Goal: Information Seeking & Learning: Learn about a topic

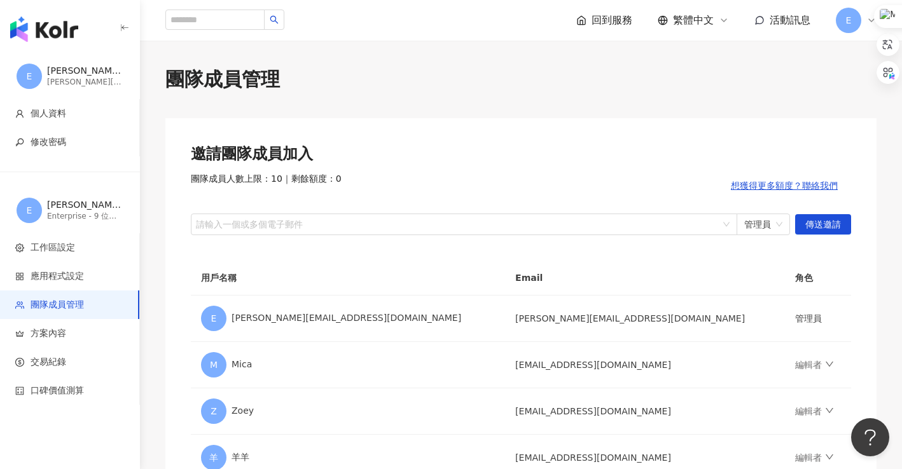
click at [41, 34] on img "button" at bounding box center [44, 29] width 68 height 25
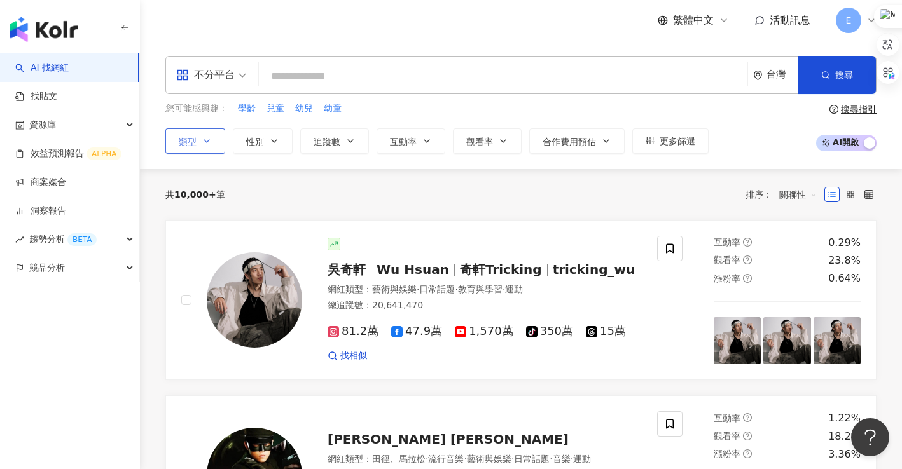
click at [210, 139] on icon "button" at bounding box center [207, 141] width 10 height 10
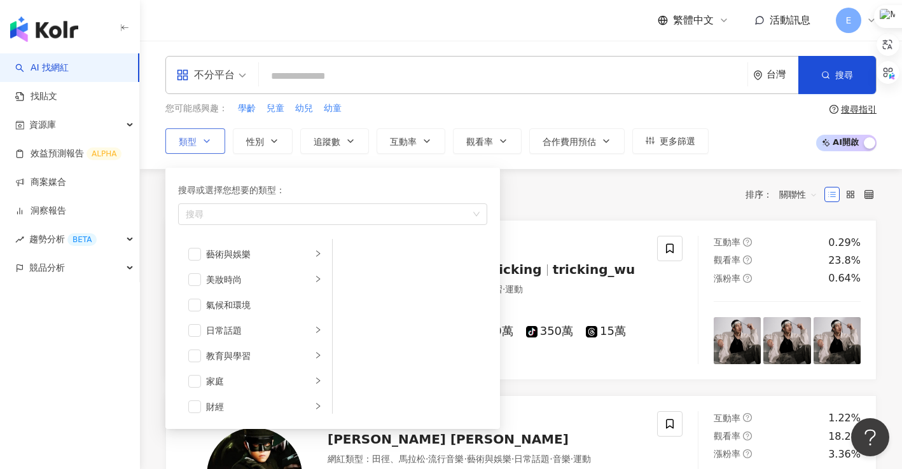
click at [210, 139] on icon "button" at bounding box center [207, 141] width 10 height 10
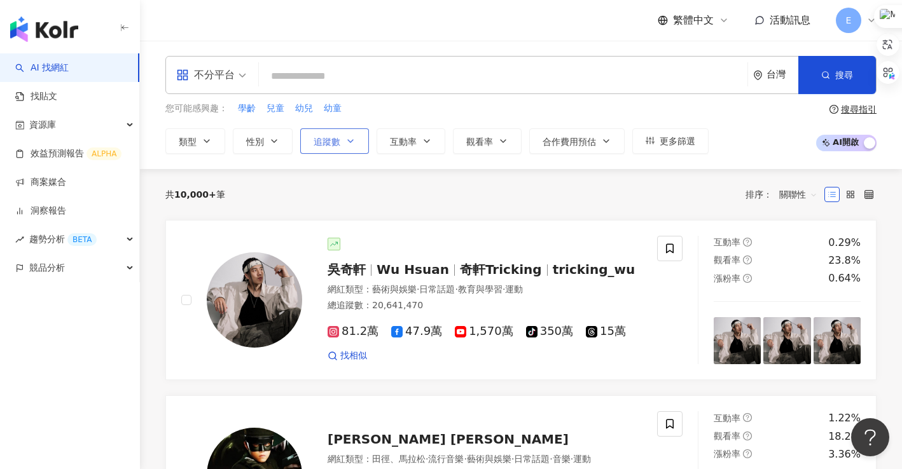
click at [348, 142] on icon "button" at bounding box center [350, 141] width 10 height 10
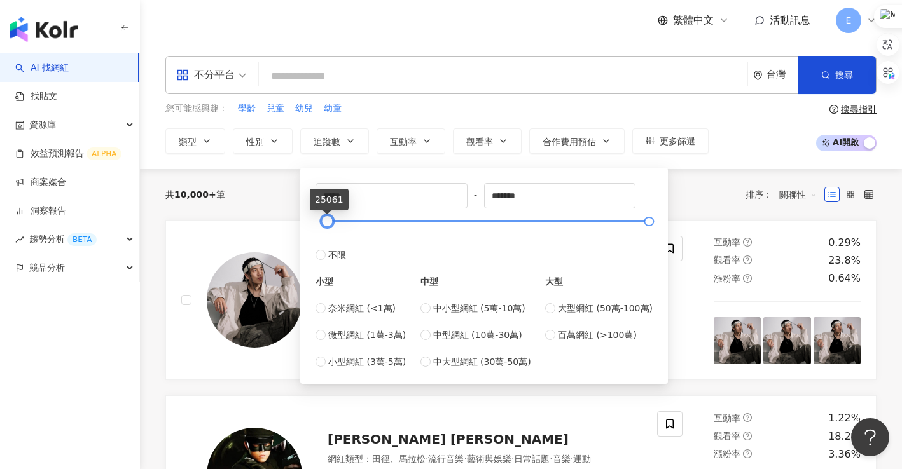
type input "*****"
drag, startPoint x: 319, startPoint y: 221, endPoint x: 326, endPoint y: 217, distance: 8.3
click at [326, 218] on div at bounding box center [326, 221] width 7 height 7
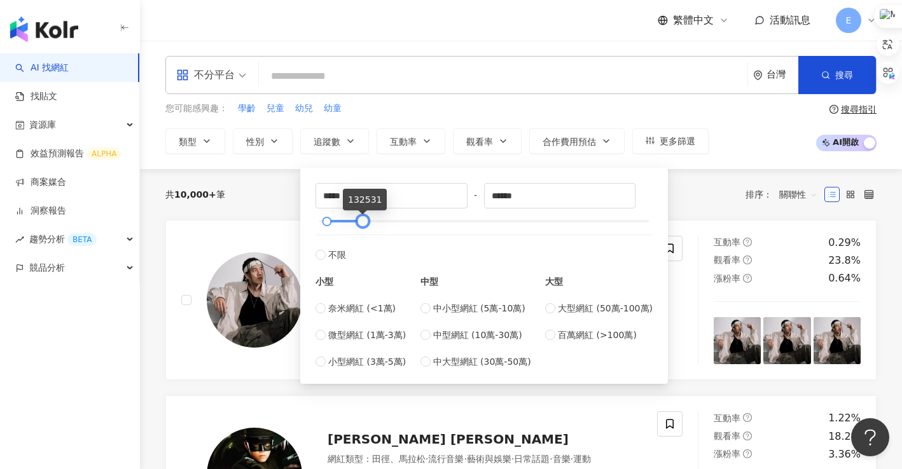
type input "******"
drag, startPoint x: 643, startPoint y: 221, endPoint x: 356, endPoint y: 220, distance: 287.4
click at [358, 220] on div at bounding box center [361, 221] width 7 height 7
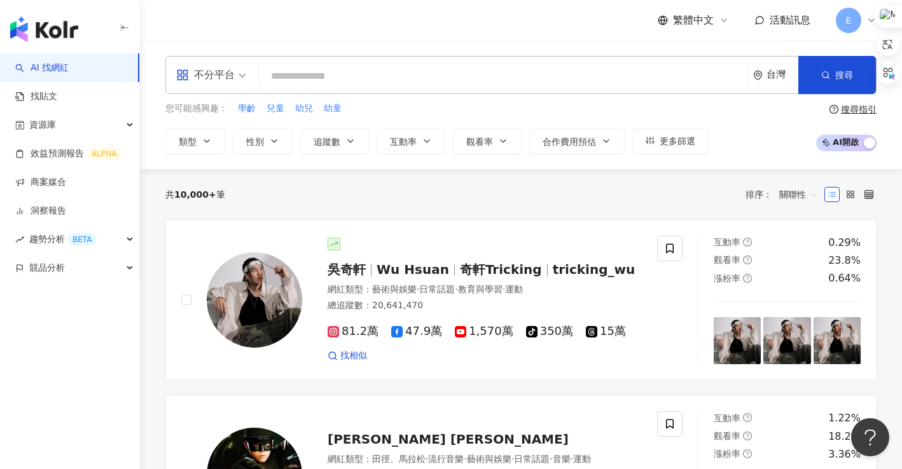
click at [700, 178] on div "共 10,000+ 筆 排序： 關聯性" at bounding box center [520, 194] width 711 height 51
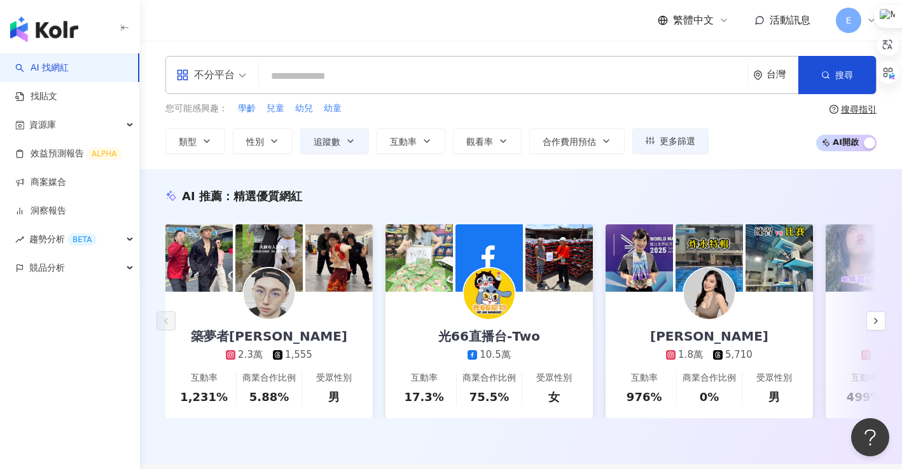
click at [226, 138] on div "類型 性別 追蹤數 互動率 觀看率 合作費用預估 更多篩選 ***** - ****** 不限 小型 奈米網紅 (<1萬) 微型網紅 (1萬-3萬) 小型網紅…" at bounding box center [436, 140] width 543 height 25
click at [217, 138] on button "類型" at bounding box center [195, 140] width 60 height 25
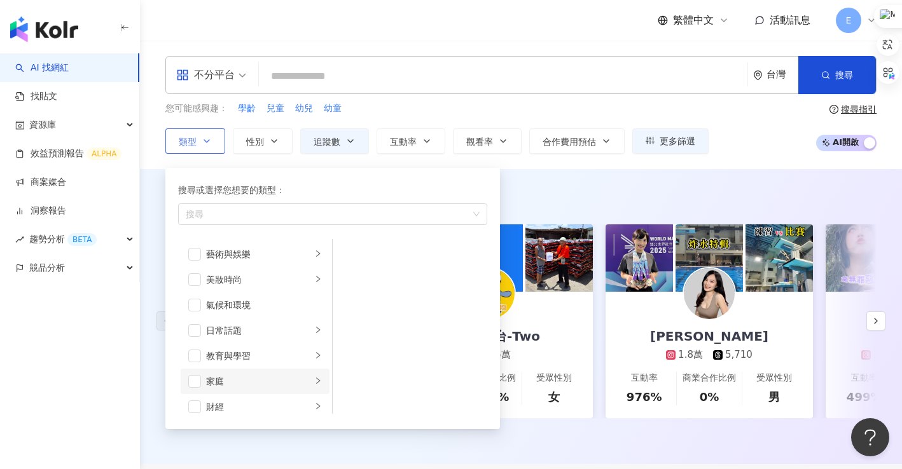
click at [314, 385] on icon "right" at bounding box center [318, 381] width 8 height 8
click at [349, 256] on span "button" at bounding box center [349, 254] width 13 height 13
click at [352, 277] on span "button" at bounding box center [349, 279] width 13 height 13
click at [631, 179] on div "AI 推薦 ： 精選優質網紅 築夢者杰哥 2.3萬 1,555 互動率 1,231% 商業合作比例 5.88% 受眾性別 男 光66直播台-Two 10.5萬…" at bounding box center [521, 316] width 762 height 295
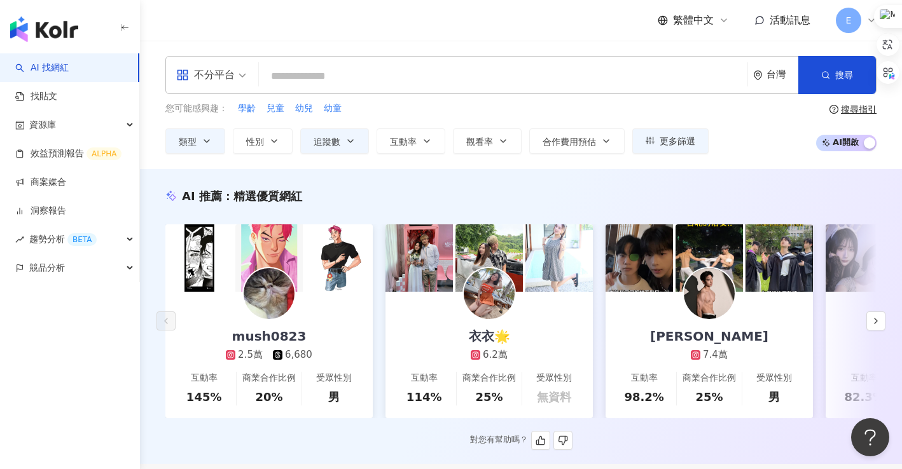
scroll to position [64, 0]
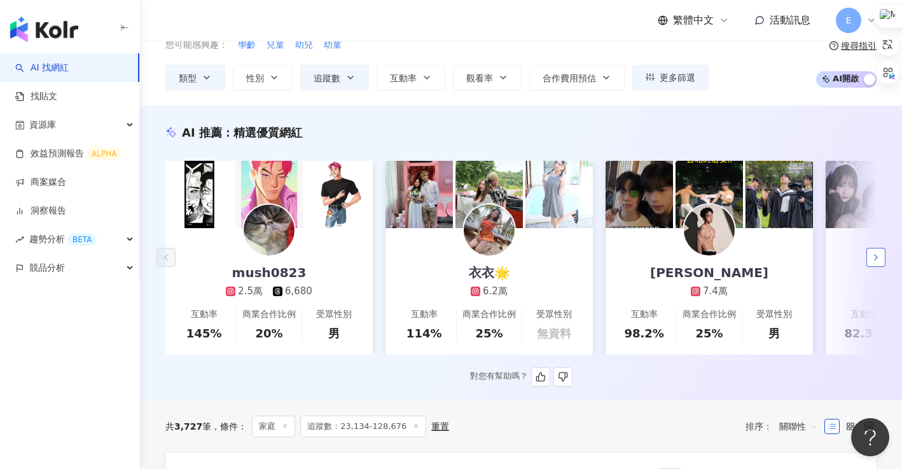
click at [874, 267] on button "button" at bounding box center [875, 257] width 19 height 19
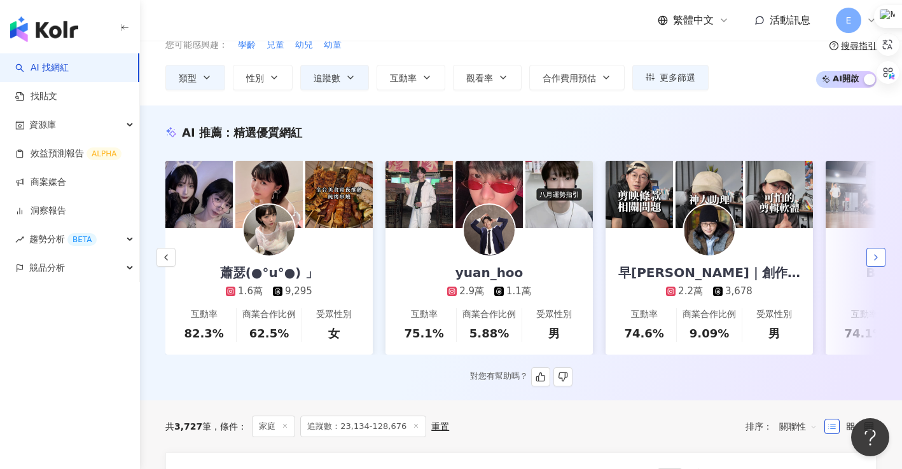
click at [875, 263] on icon "button" at bounding box center [875, 257] width 10 height 10
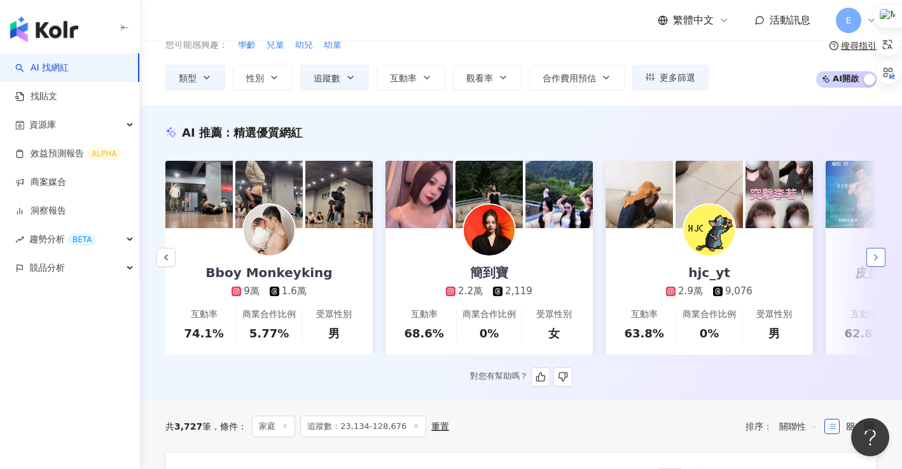
click at [875, 263] on icon "button" at bounding box center [875, 257] width 10 height 10
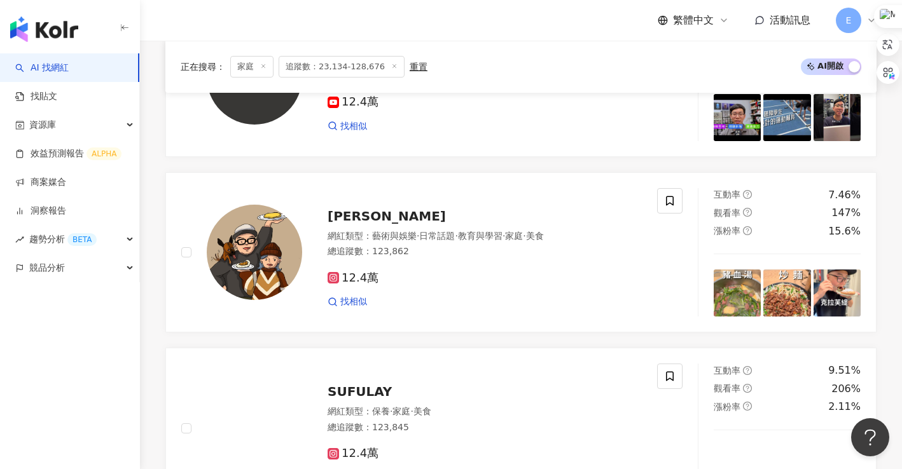
scroll to position [1526, 0]
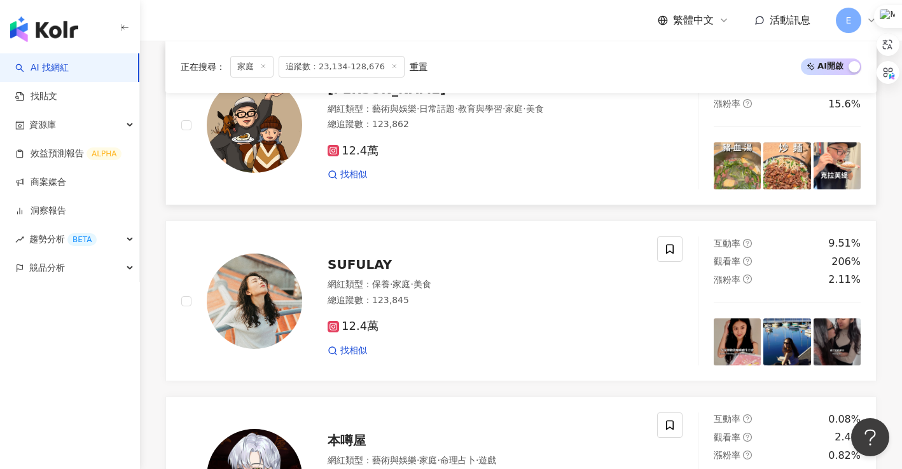
click at [359, 97] on span "木俞娘娘" at bounding box center [386, 88] width 118 height 15
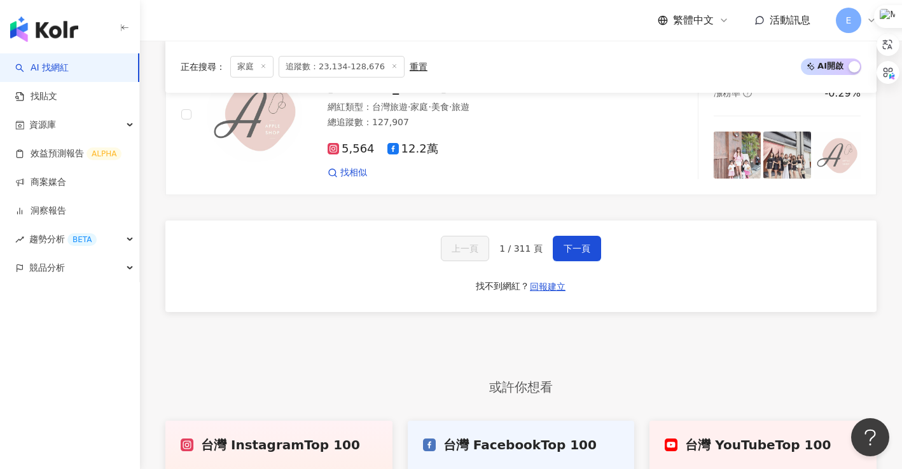
scroll to position [2480, 0]
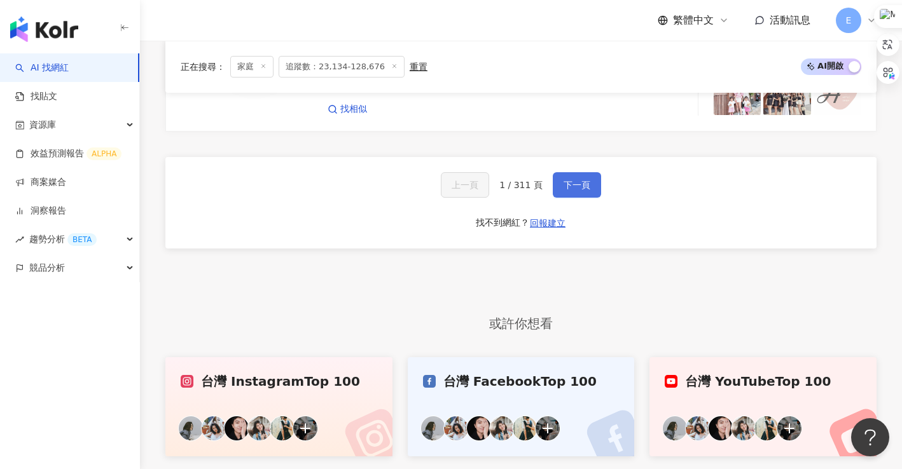
click at [572, 190] on span "下一頁" at bounding box center [576, 185] width 27 height 10
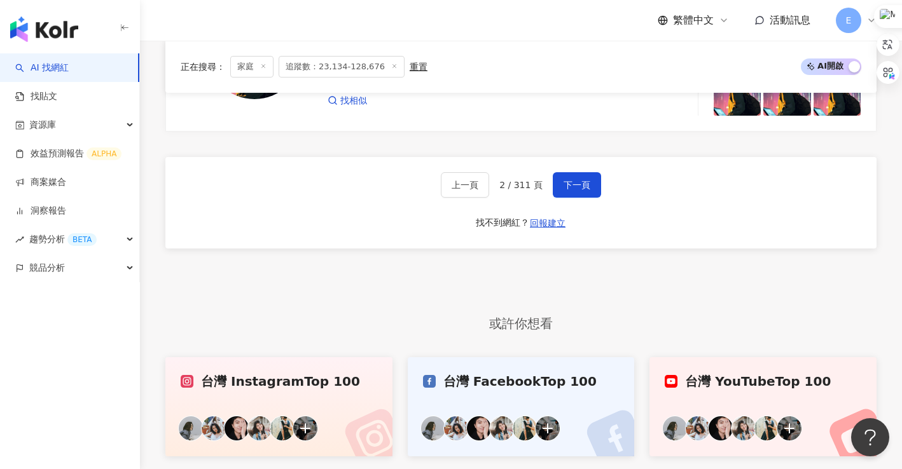
scroll to position [2162, 0]
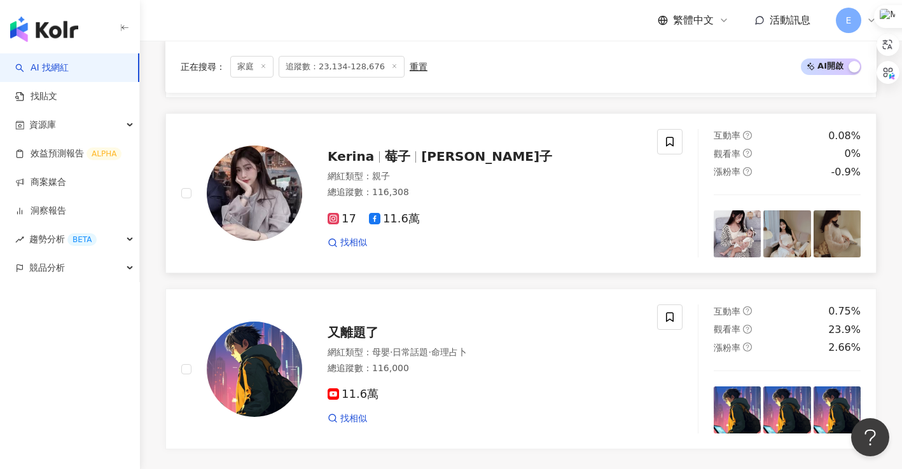
click at [445, 163] on span "Kerina 莓子" at bounding box center [486, 156] width 131 height 15
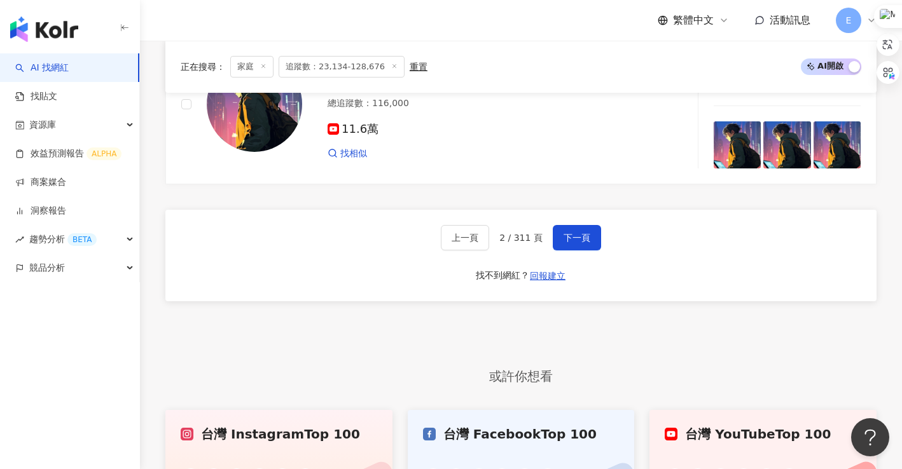
scroll to position [2363, 0]
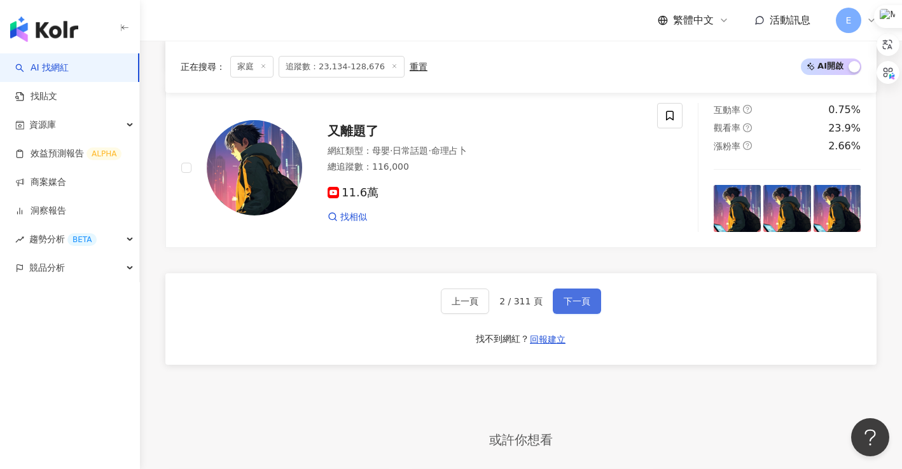
click at [583, 306] on span "下一頁" at bounding box center [576, 301] width 27 height 10
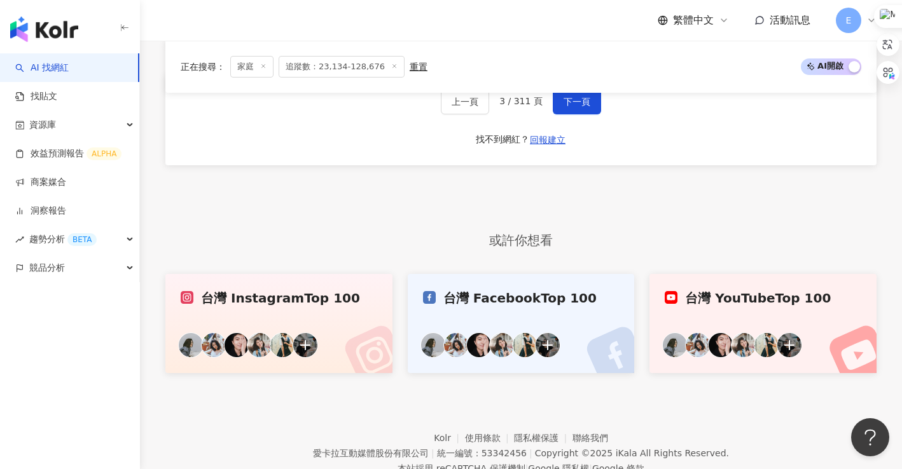
scroll to position [2478, 0]
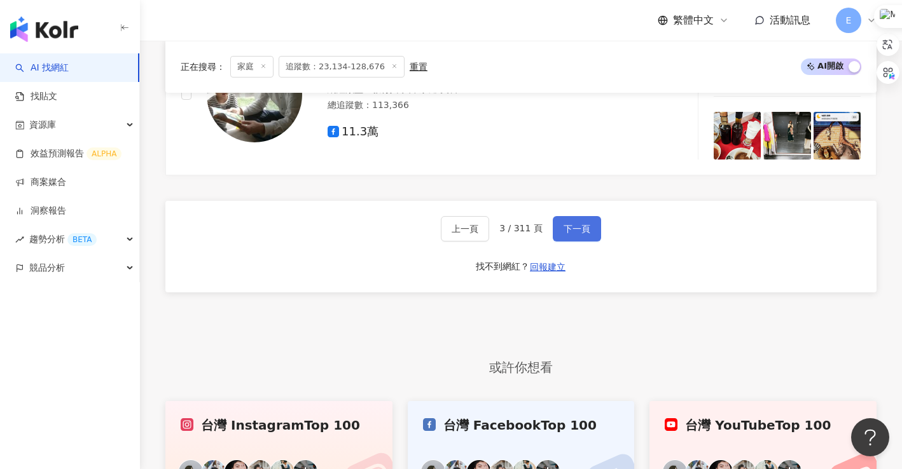
click at [582, 234] on span "下一頁" at bounding box center [576, 229] width 27 height 10
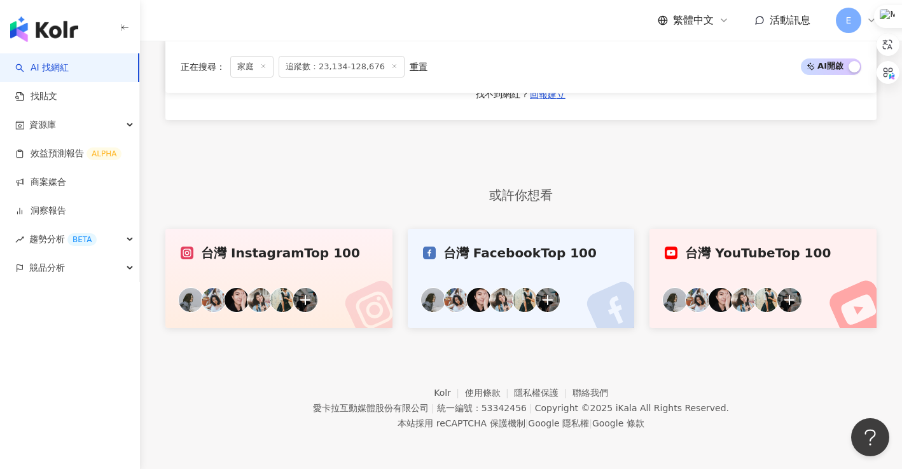
scroll to position [2427, 0]
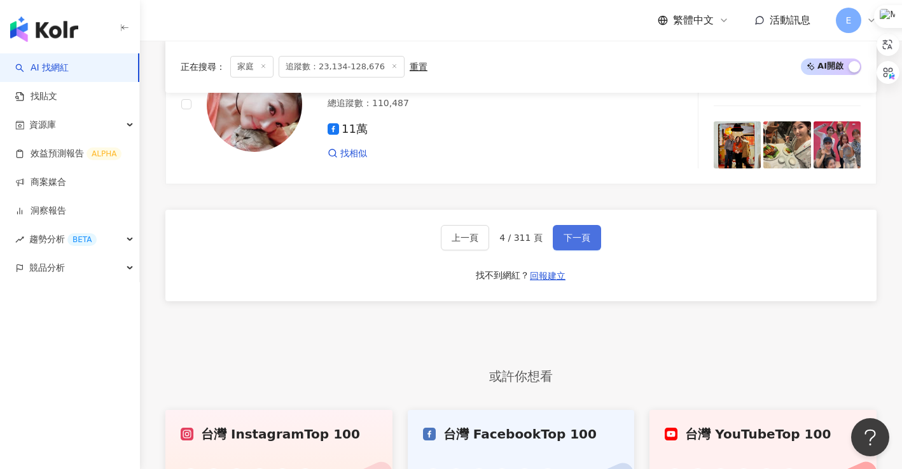
click at [566, 243] on span "下一頁" at bounding box center [576, 238] width 27 height 10
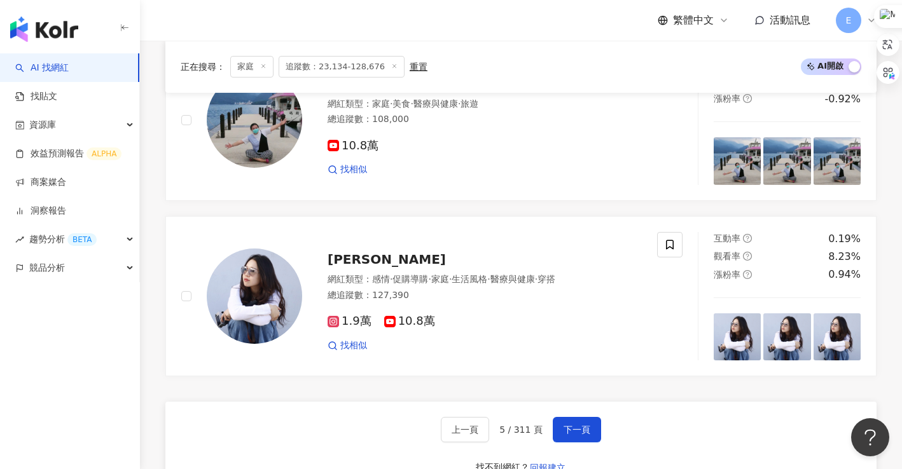
scroll to position [2438, 0]
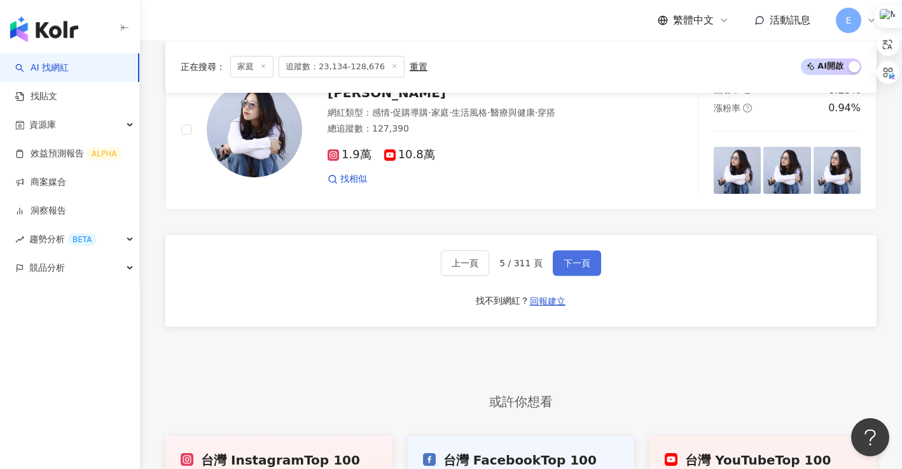
click at [592, 251] on button "下一頁" at bounding box center [577, 263] width 48 height 25
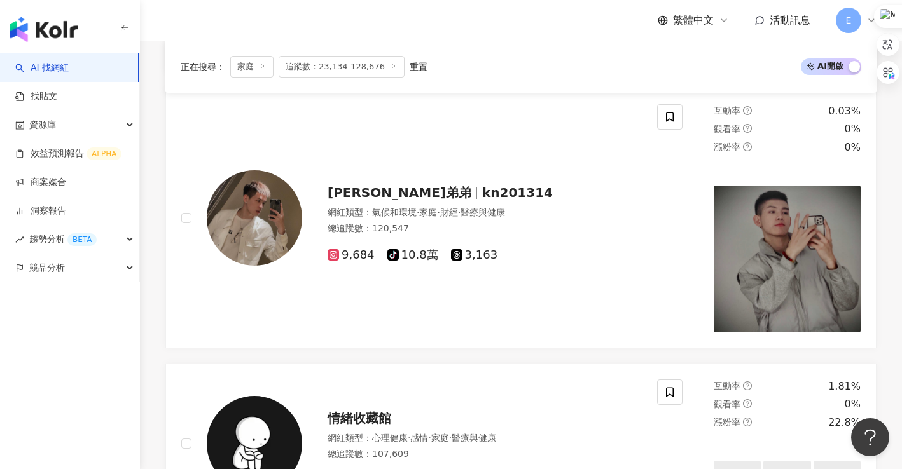
scroll to position [589, 0]
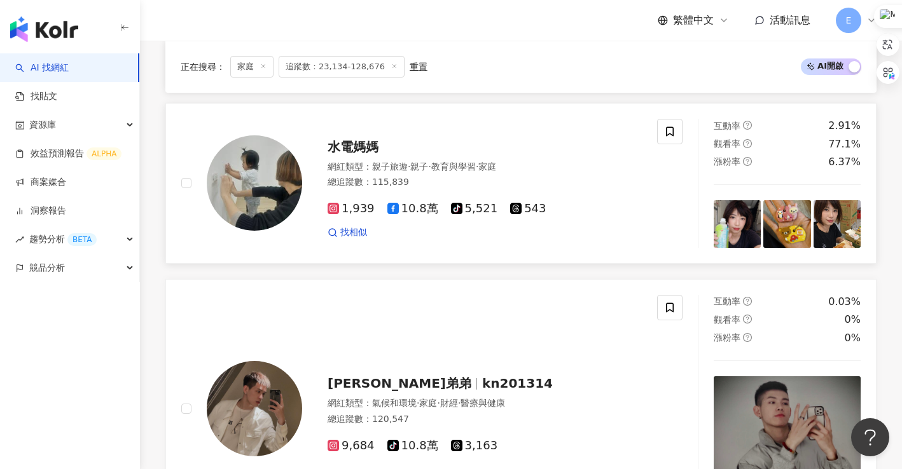
click at [355, 154] on span "水電媽媽" at bounding box center [352, 146] width 51 height 15
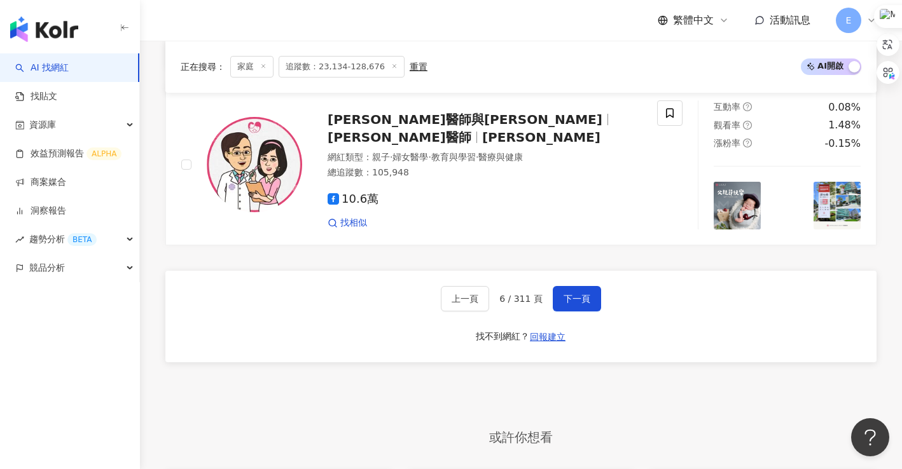
scroll to position [2316, 0]
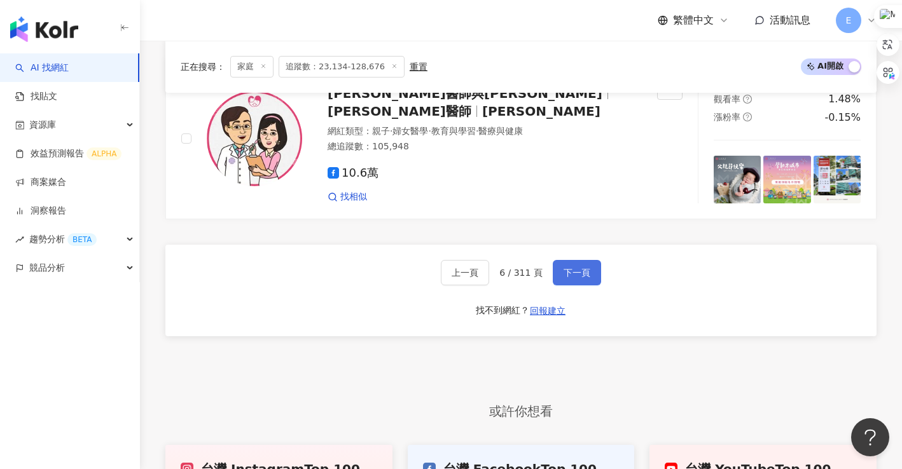
click at [573, 278] on span "下一頁" at bounding box center [576, 273] width 27 height 10
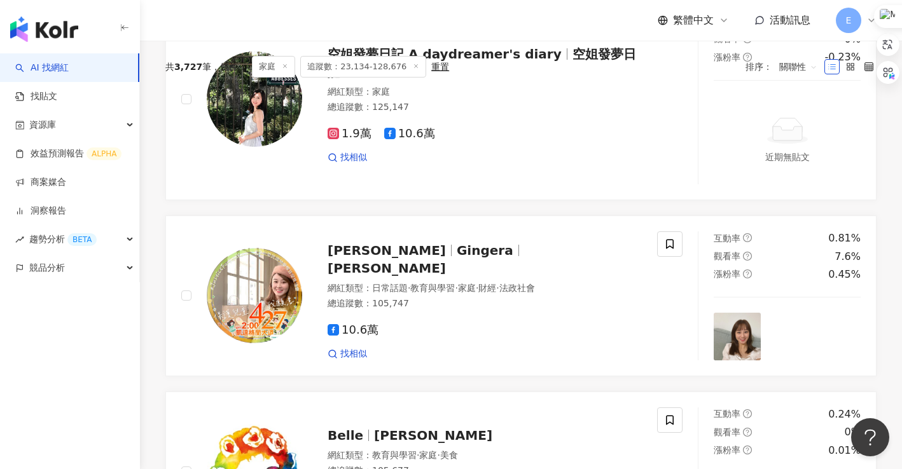
scroll to position [327, 0]
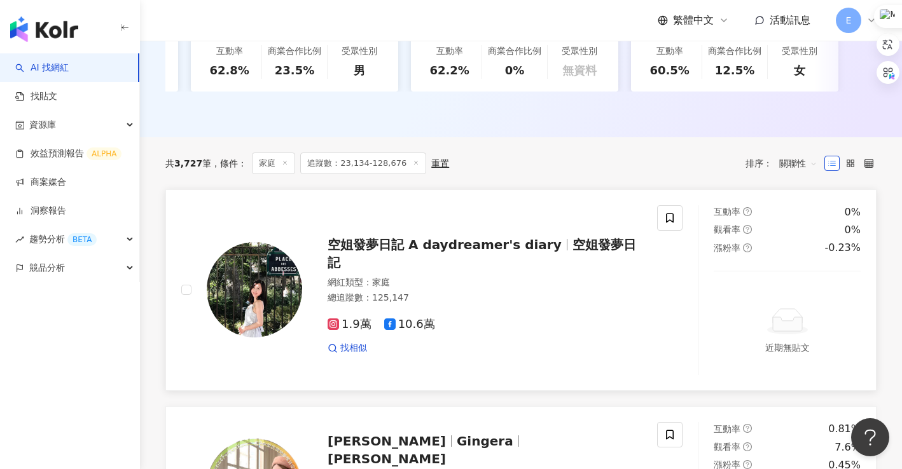
click at [434, 252] on span "空姐發夢日記 A daydreamer's diary" at bounding box center [444, 244] width 234 height 15
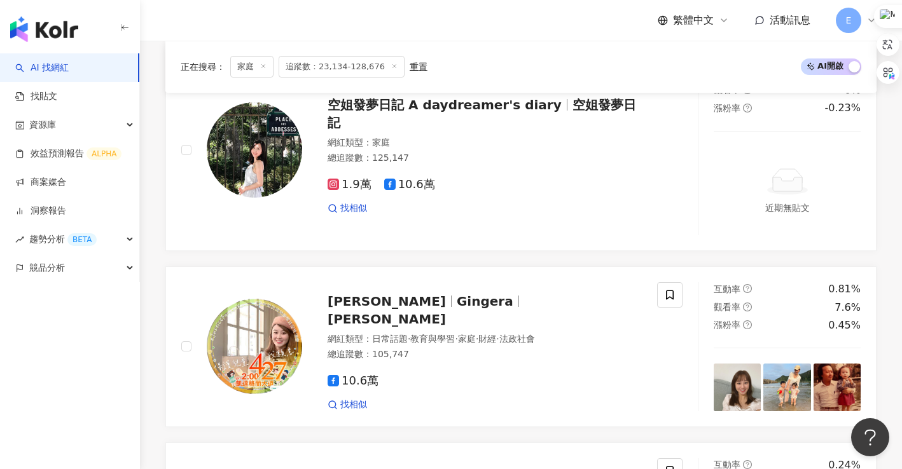
scroll to position [488, 0]
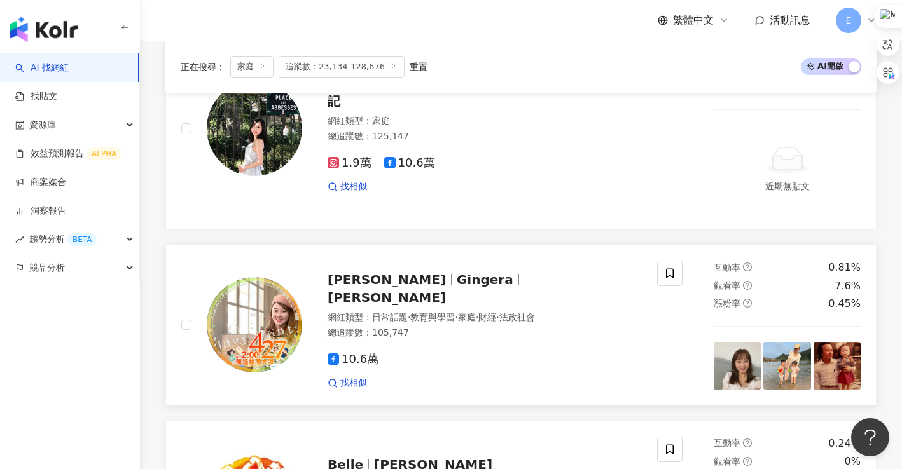
click at [441, 294] on span "楊智捷 Gingera" at bounding box center [386, 297] width 118 height 15
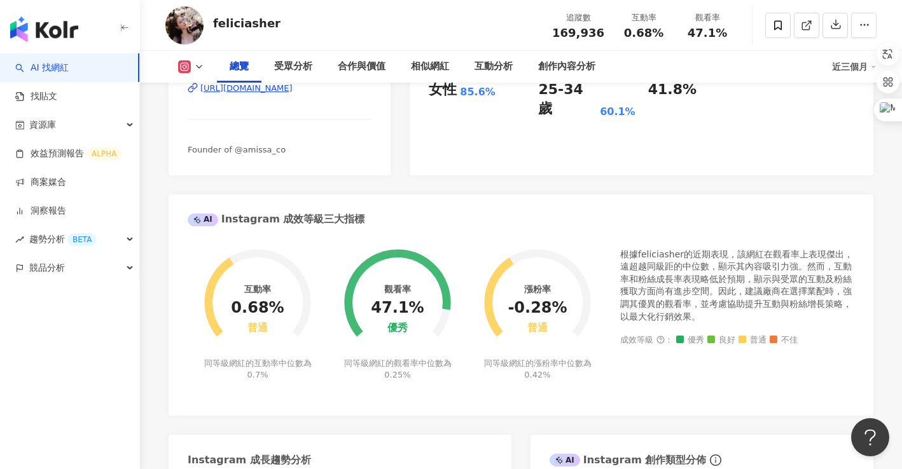
scroll to position [254, 0]
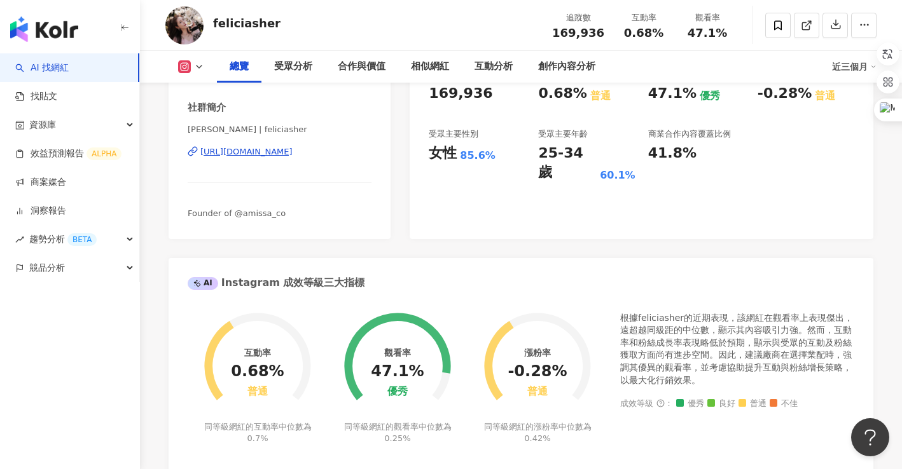
click at [292, 158] on div "https://www.instagram.com/feliciasher/" at bounding box center [246, 151] width 92 height 11
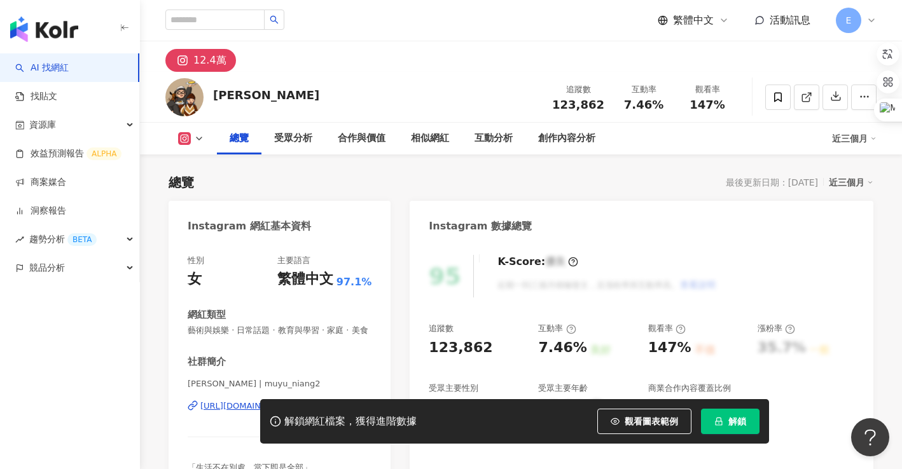
scroll to position [127, 0]
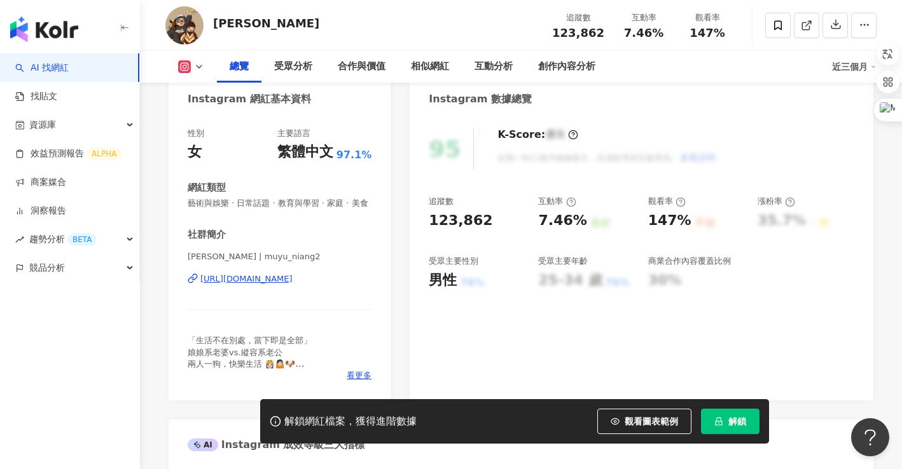
click at [253, 285] on div "https://www.instagram.com/muyu_niang2/" at bounding box center [246, 278] width 92 height 11
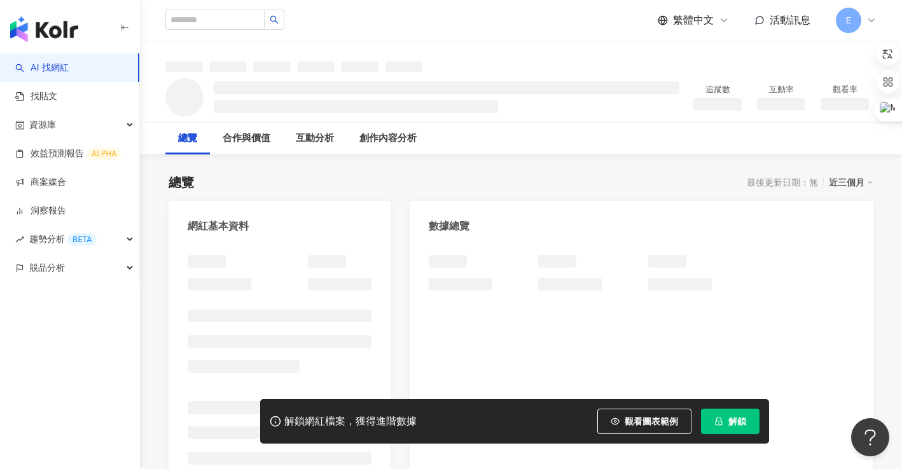
scroll to position [191, 0]
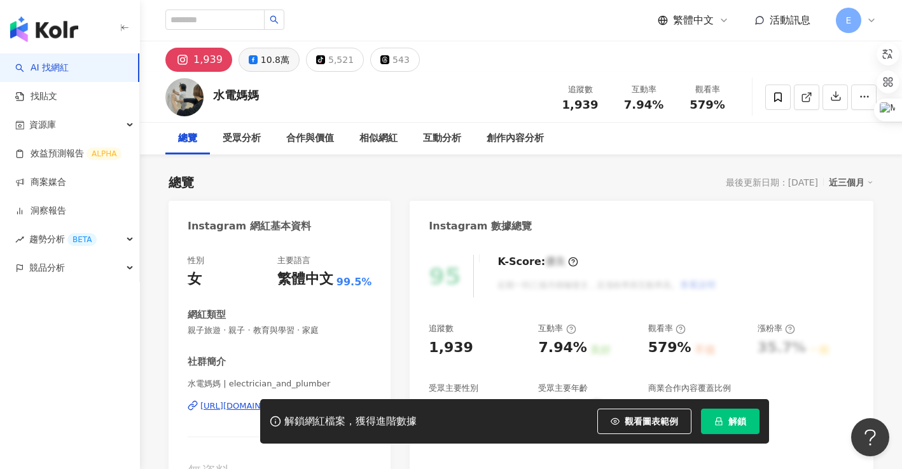
click at [261, 61] on div "10.8萬" at bounding box center [275, 60] width 29 height 18
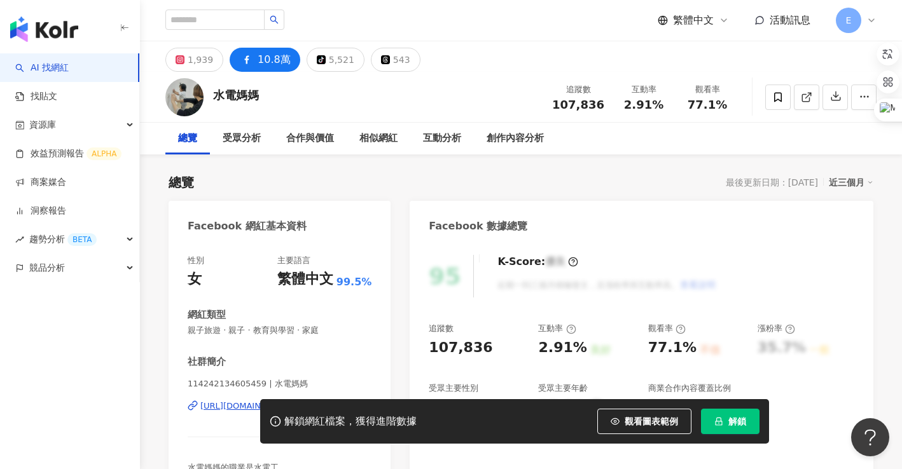
click at [271, 401] on div "https://www.facebook.com/114242134605459" at bounding box center [246, 406] width 92 height 11
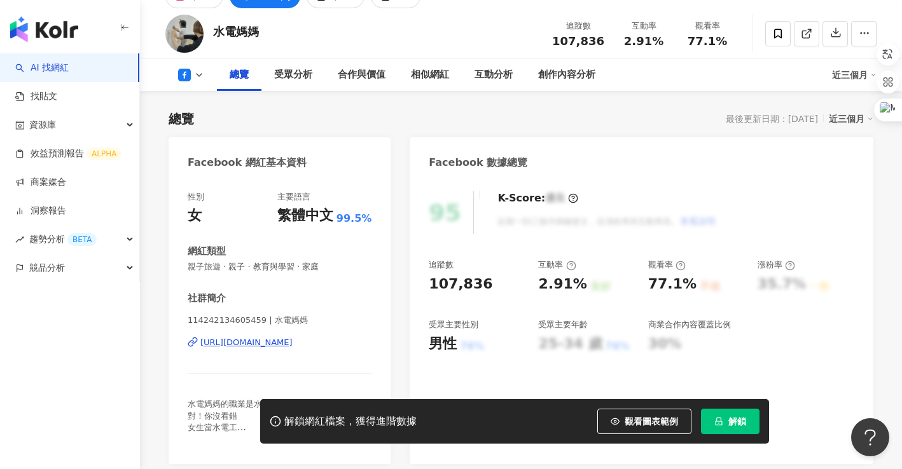
click at [730, 419] on span "解鎖" at bounding box center [737, 421] width 18 height 10
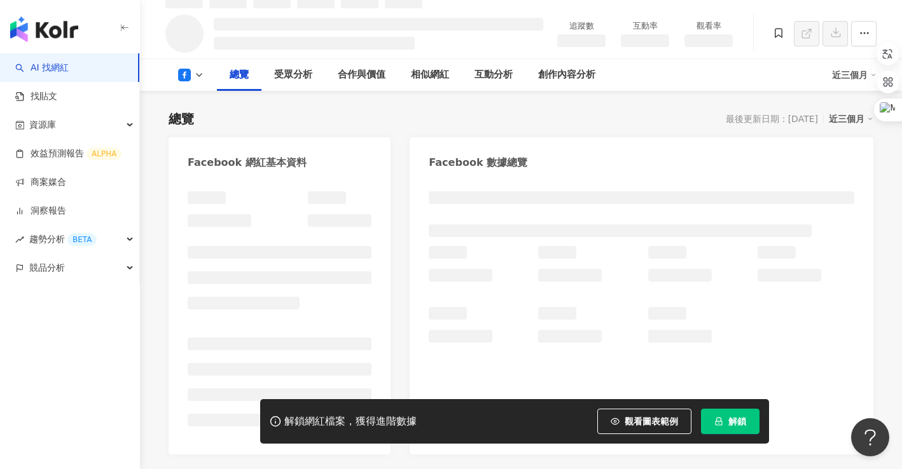
scroll to position [78, 0]
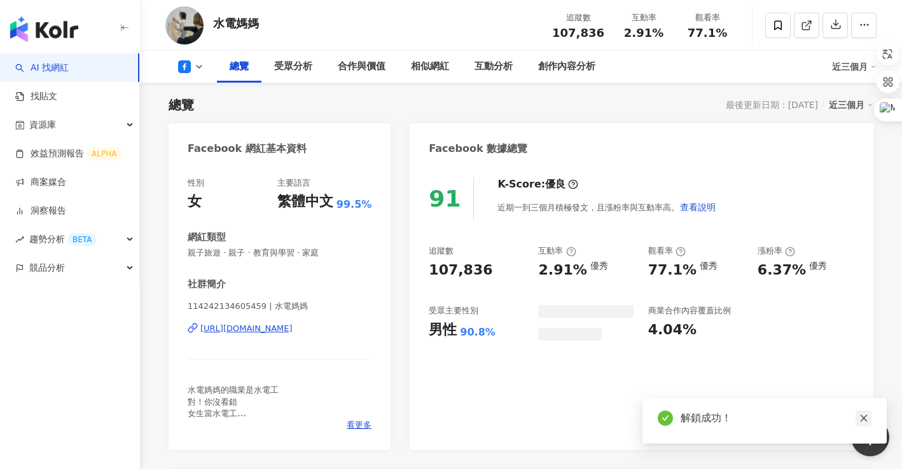
click at [863, 420] on icon "close" at bounding box center [863, 418] width 9 height 9
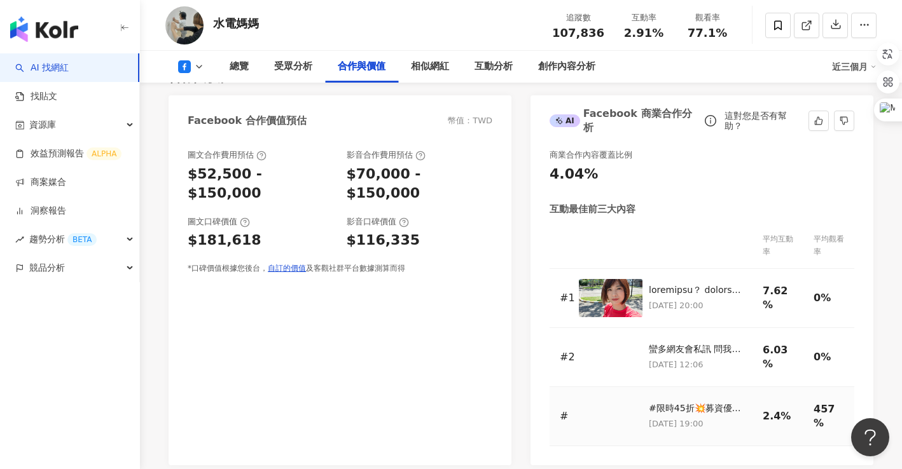
scroll to position [1095, 0]
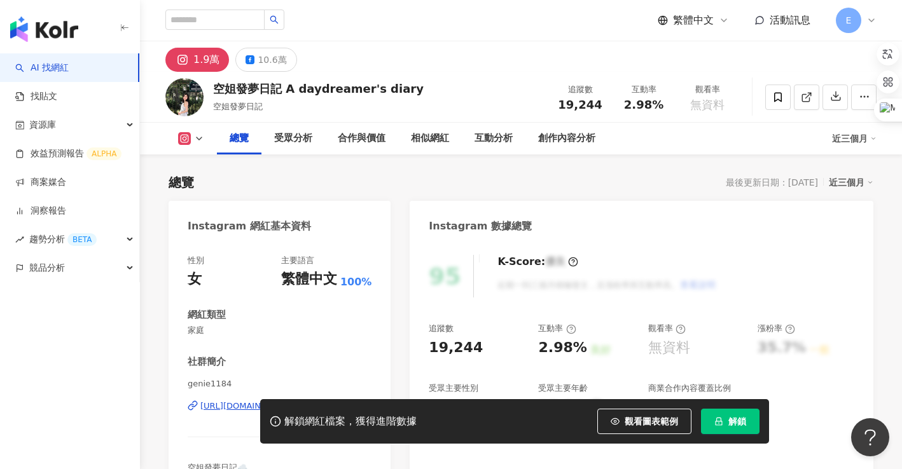
scroll to position [64, 0]
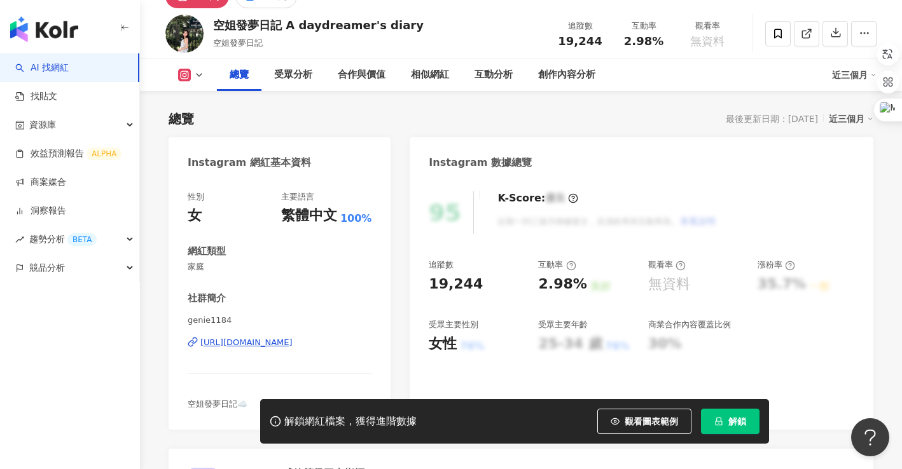
click at [285, 341] on div "[URL][DOMAIN_NAME]" at bounding box center [246, 342] width 92 height 11
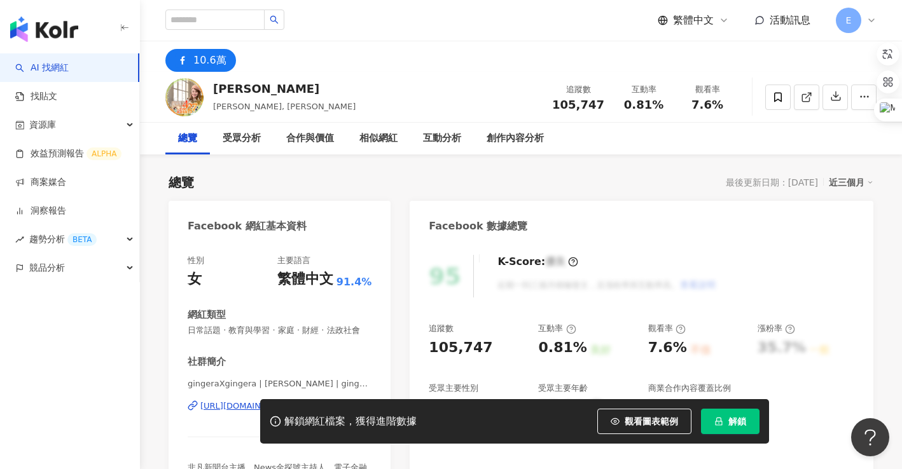
click at [338, 357] on div "性別 女 主要語言 繁體中文 91.4% 網紅類型 日常話題 · 教育與學習 · 家庭 · 財經 · 法政社會 社群簡介 gingeraXgingera | …" at bounding box center [280, 382] width 184 height 254
click at [292, 401] on div "[URL][DOMAIN_NAME]" at bounding box center [246, 406] width 92 height 11
